Goal: Information Seeking & Learning: Learn about a topic

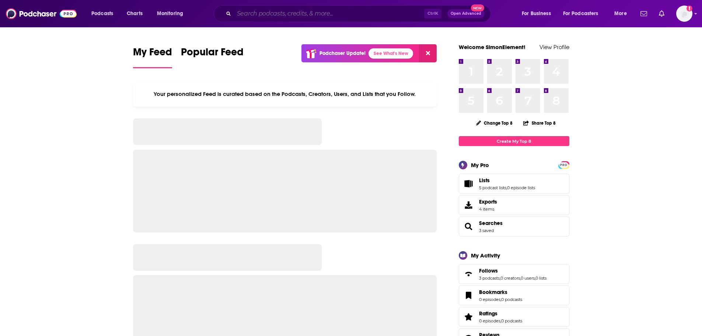
click at [258, 17] on input "Search podcasts, credits, & more..." at bounding box center [329, 14] width 190 height 12
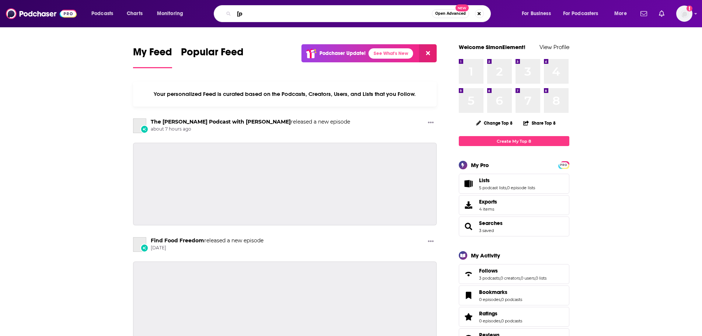
type input "["
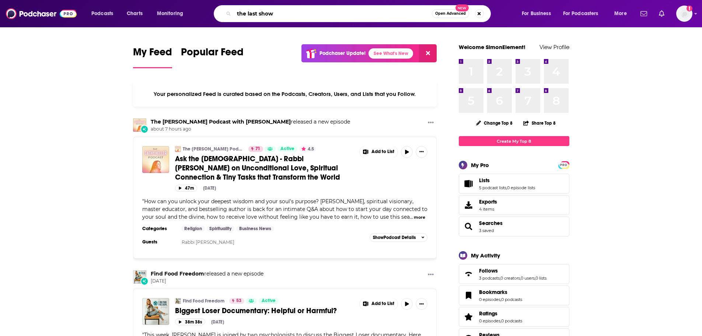
type input "the last show"
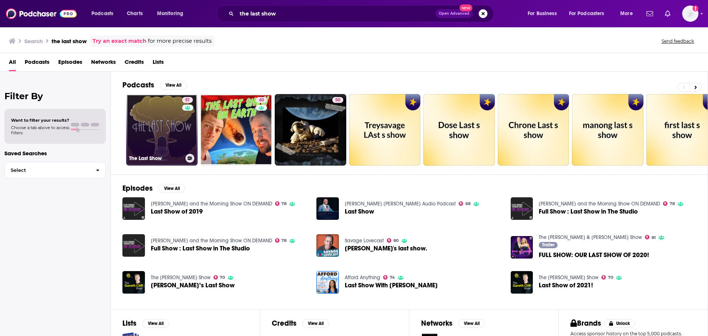
click at [183, 134] on div "51" at bounding box center [188, 125] width 13 height 57
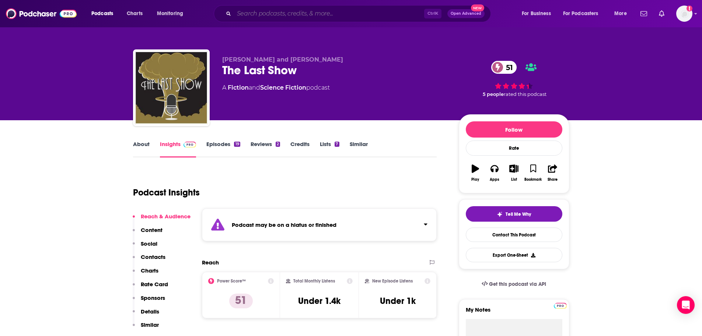
click at [259, 10] on input "Search podcasts, credits, & more..." at bounding box center [329, 14] width 190 height 12
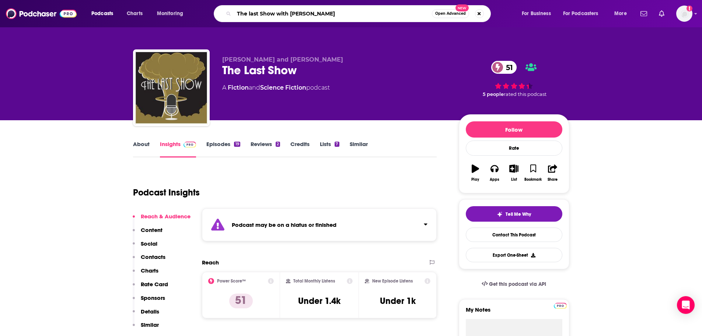
type input "The last Show with [PERSON_NAME]"
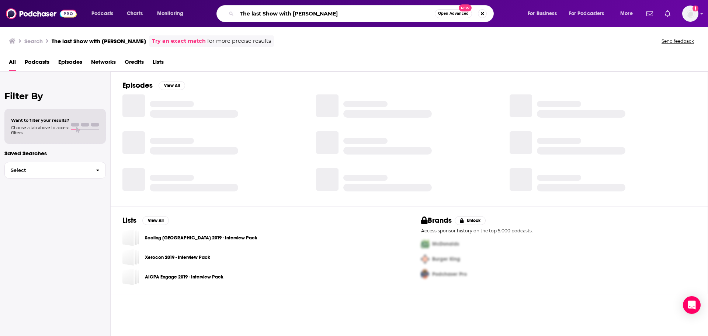
click at [317, 12] on input "The last Show with [PERSON_NAME]" at bounding box center [336, 14] width 198 height 12
type input "The last Show with [PERSON_NAME]"
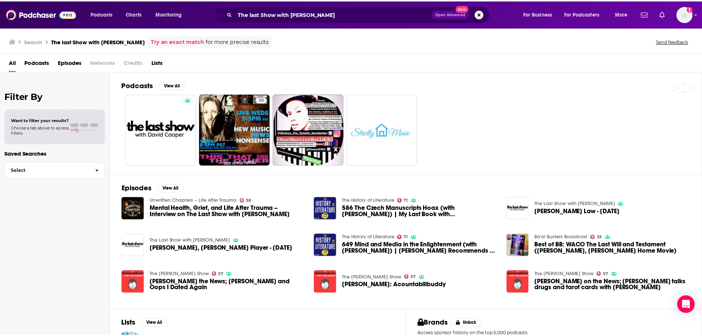
scroll to position [11, 0]
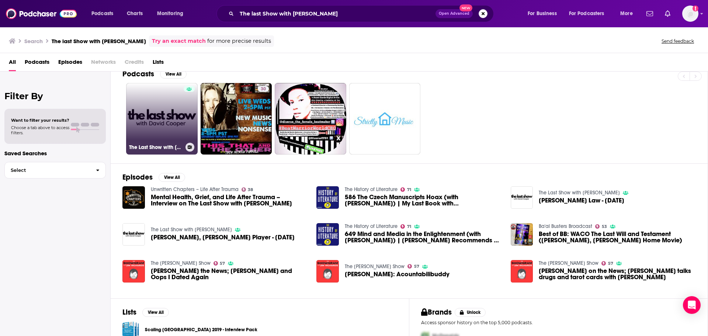
click at [160, 121] on link "The Last Show with [PERSON_NAME]" at bounding box center [162, 119] width 72 height 72
